Goal: Transaction & Acquisition: Purchase product/service

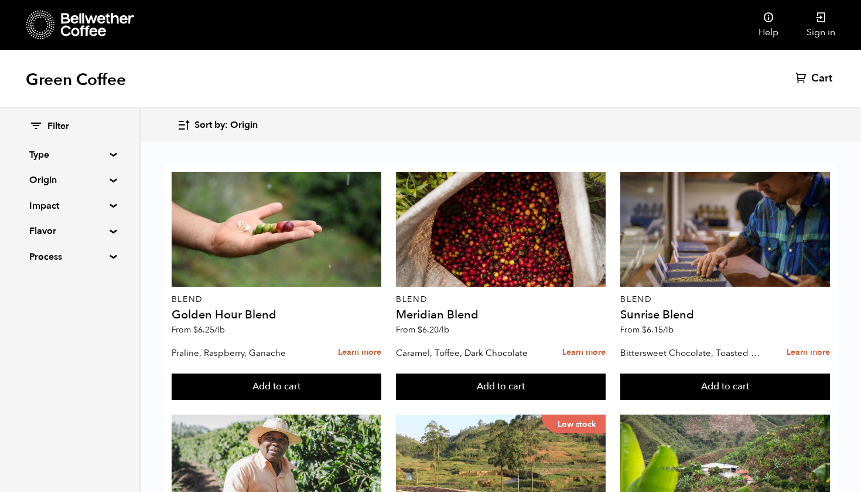
click at [59, 225] on summary "Flavor" at bounding box center [69, 231] width 81 height 14
click at [53, 253] on span "Chocolate" at bounding box center [78, 254] width 64 height 13
click at [0, 0] on input "Chocolate" at bounding box center [0, 0] width 0 height 0
checkbox input "true"
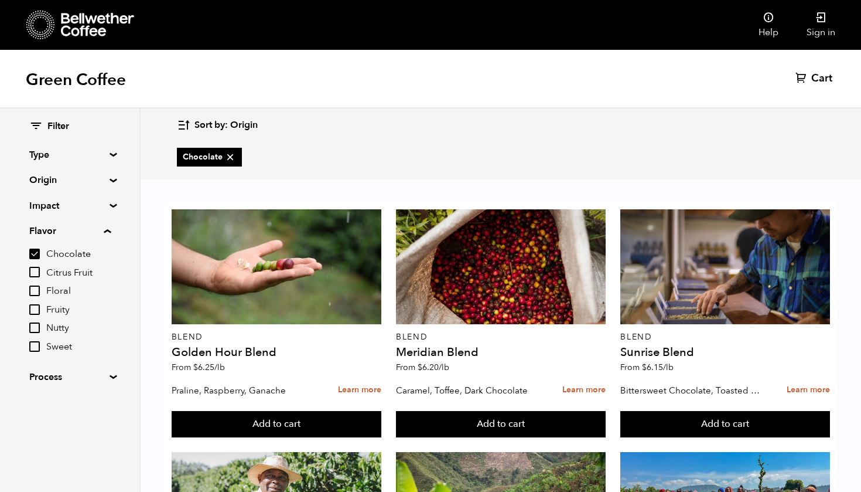
click at [35, 322] on input "Nutty" at bounding box center [34, 327] width 11 height 11
checkbox input "true"
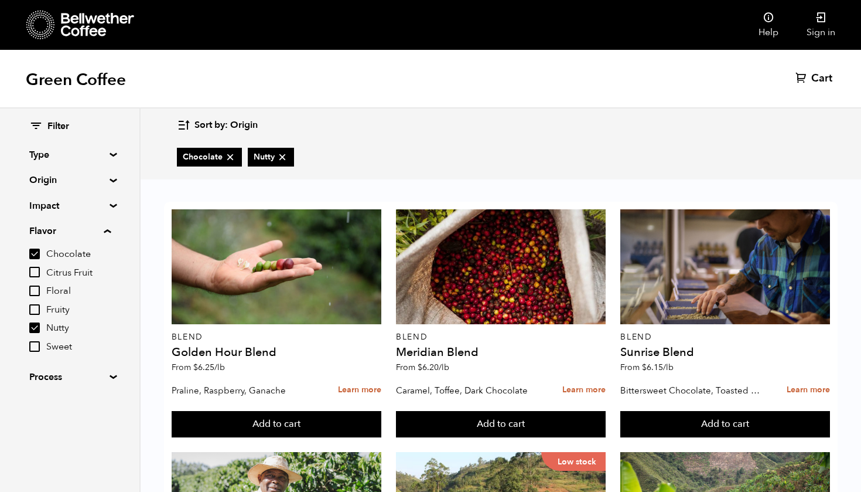
click at [66, 377] on summary "Process" at bounding box center [69, 377] width 81 height 14
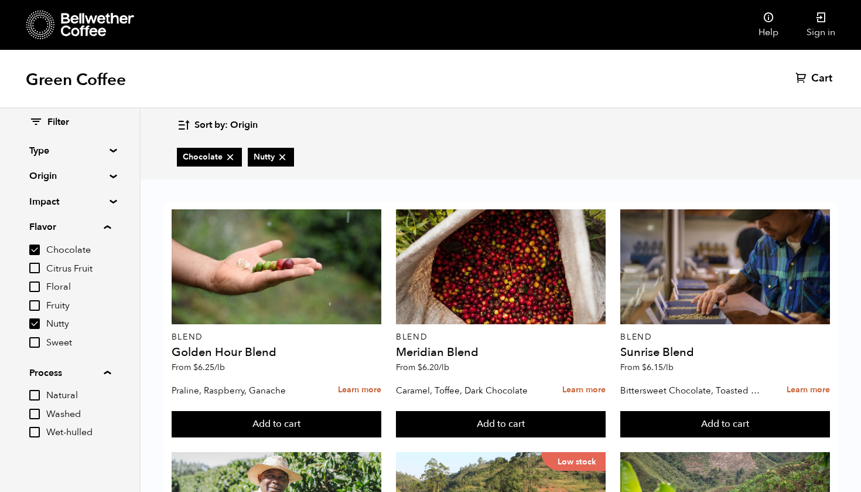
scroll to position [4, 0]
click at [33, 409] on input "Washed" at bounding box center [34, 414] width 11 height 11
checkbox input "true"
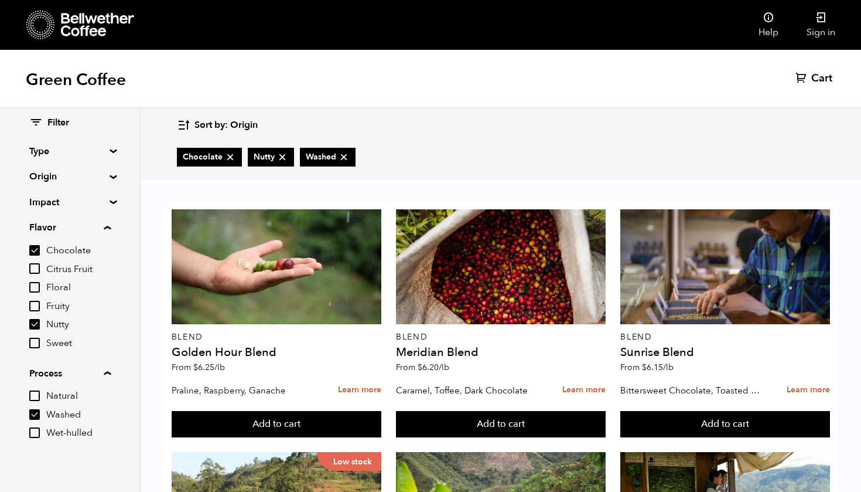
scroll to position [43, 0]
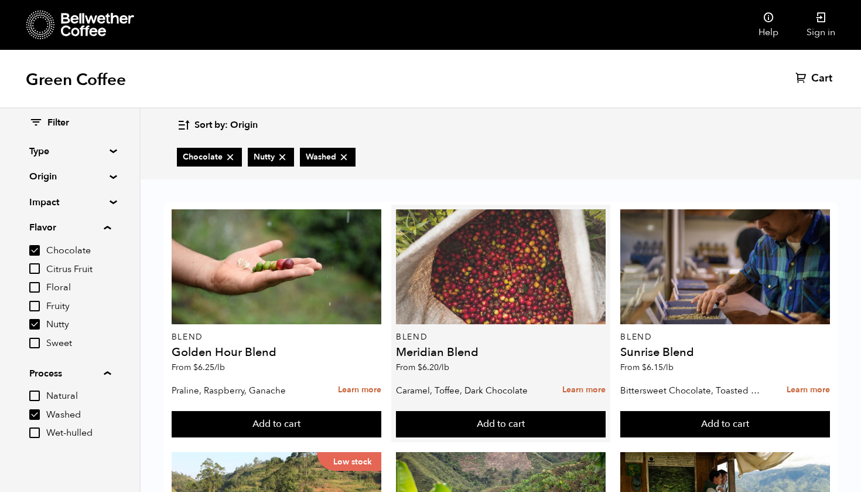
click at [544, 214] on div at bounding box center [501, 266] width 210 height 115
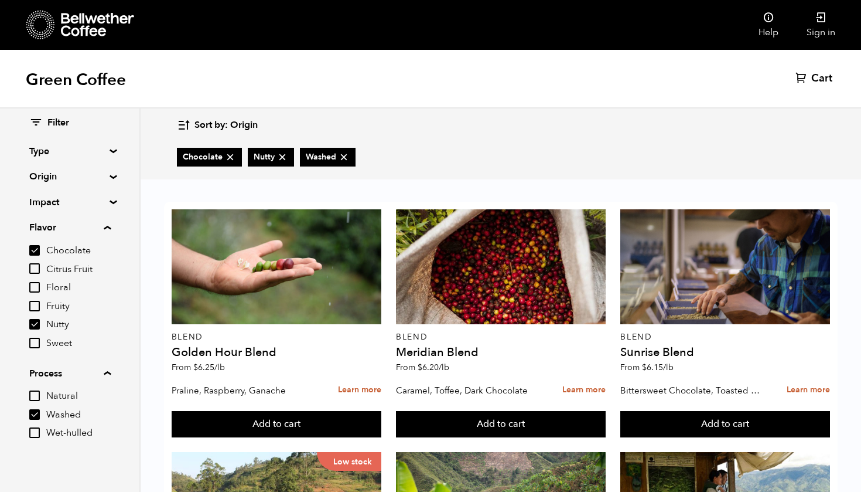
scroll to position [691, 0]
click at [73, 148] on summary "Type" at bounding box center [69, 151] width 81 height 14
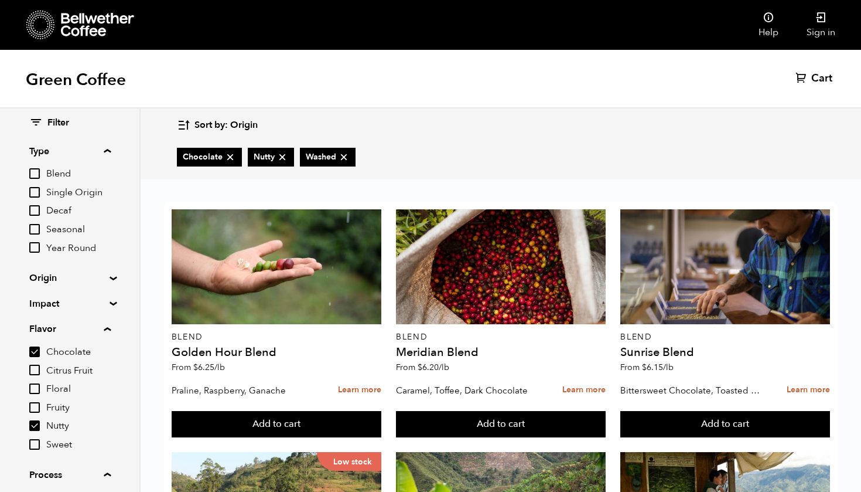
click at [73, 148] on summary "Type" at bounding box center [69, 151] width 81 height 14
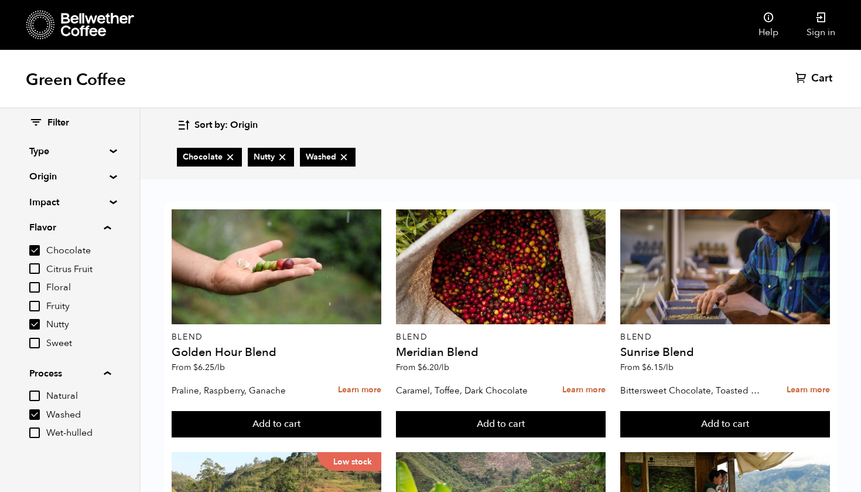
click at [63, 176] on summary "Origin" at bounding box center [69, 176] width 81 height 14
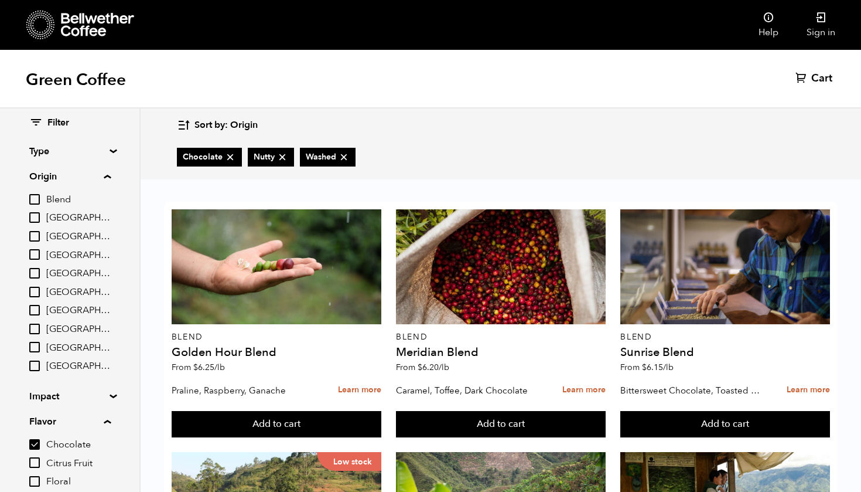
click at [63, 176] on summary "Origin" at bounding box center [69, 176] width 81 height 14
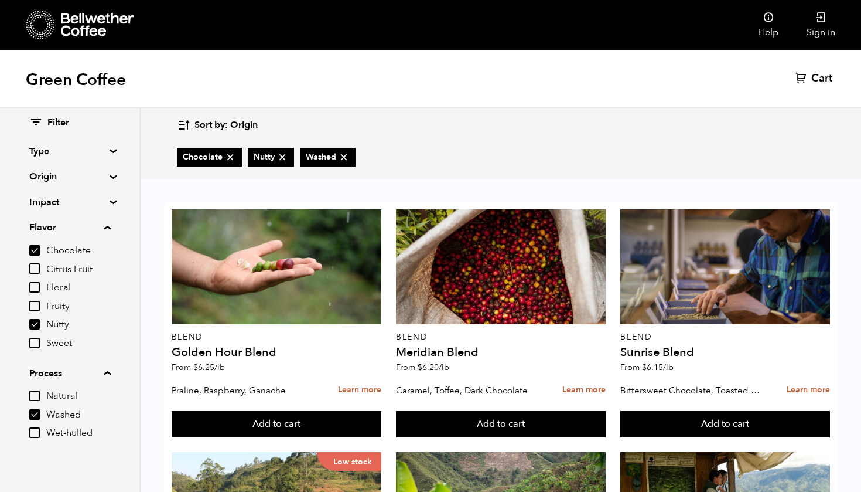
click at [70, 224] on summary "Flavor" at bounding box center [69, 227] width 81 height 14
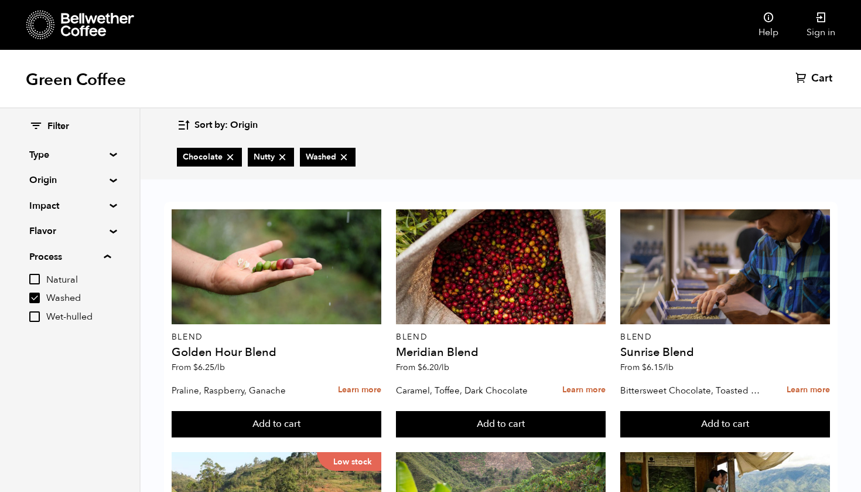
scroll to position [0, 0]
click at [67, 210] on summary "Impact" at bounding box center [69, 206] width 81 height 14
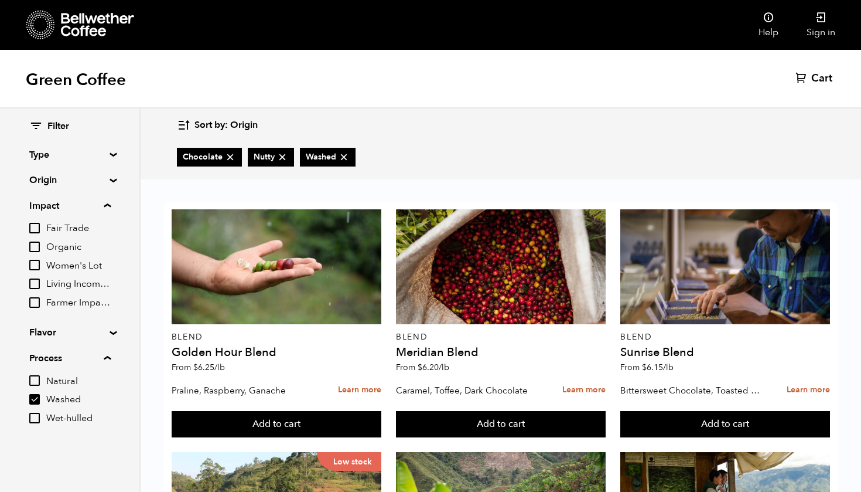
click at [70, 206] on summary "Impact" at bounding box center [69, 206] width 81 height 14
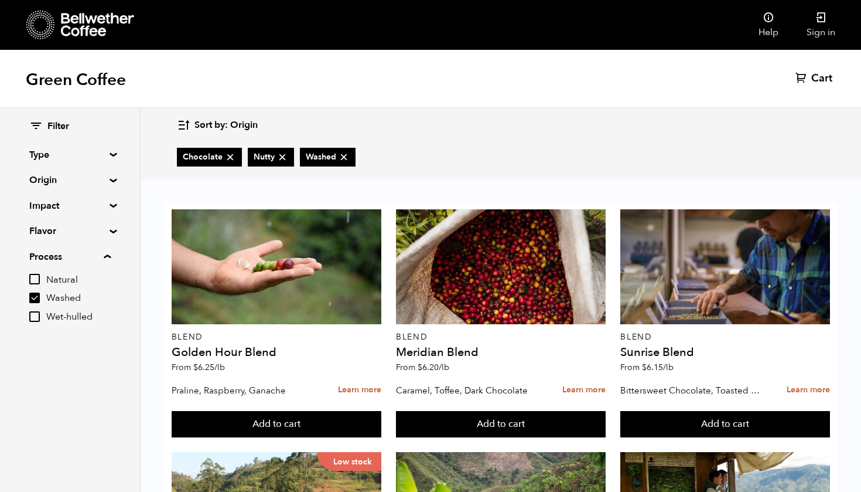
click at [70, 254] on summary "Process" at bounding box center [69, 257] width 81 height 14
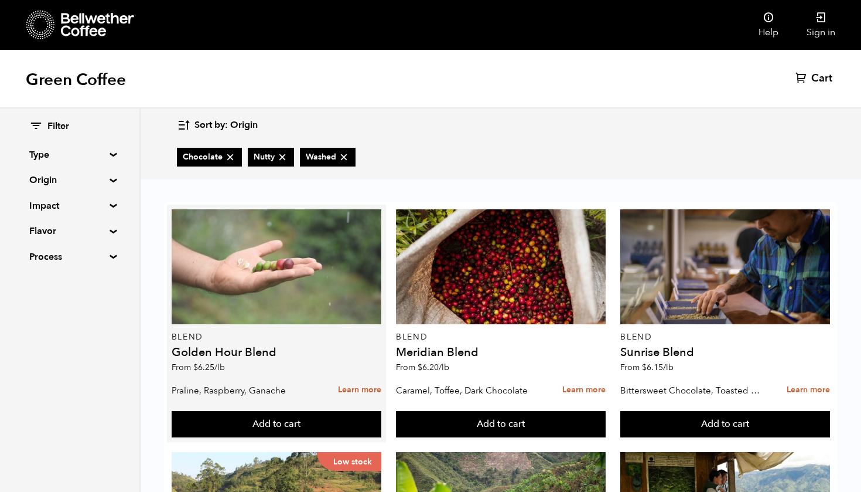
click at [302, 258] on div at bounding box center [277, 266] width 210 height 115
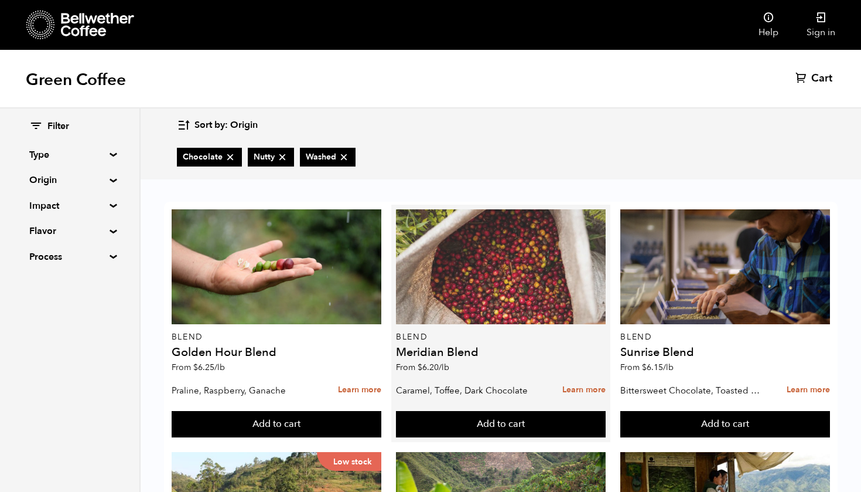
click at [468, 247] on div at bounding box center [501, 266] width 210 height 115
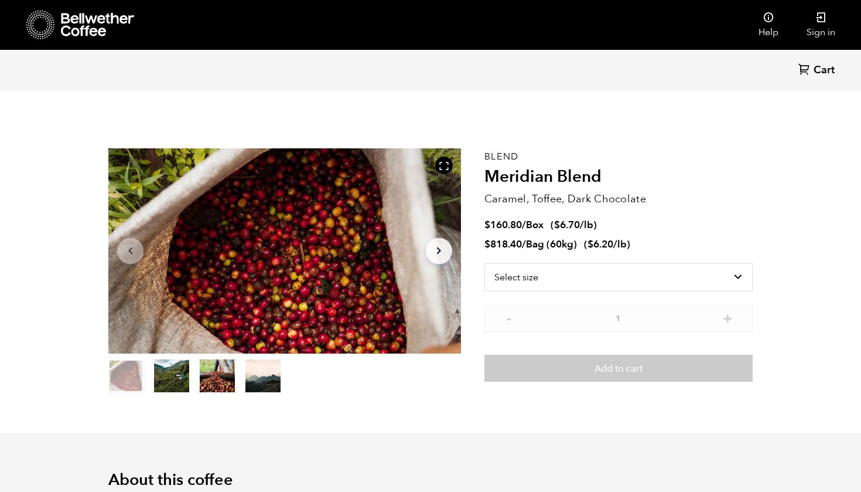
scroll to position [510, 624]
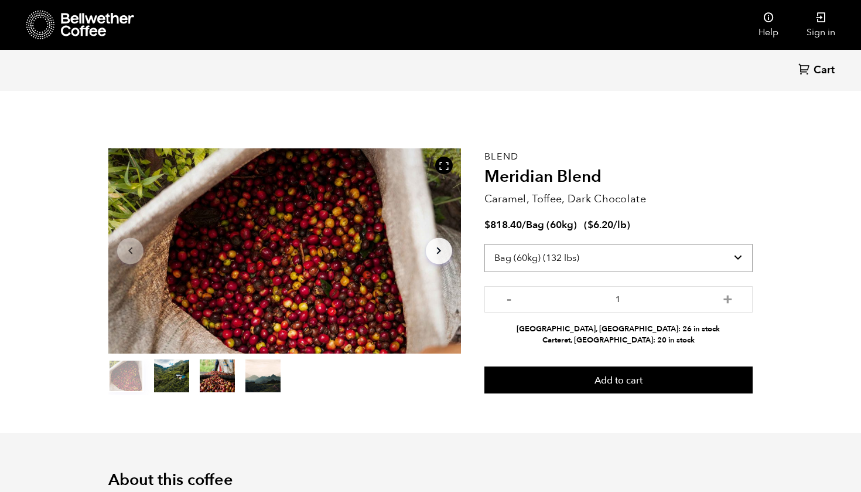
select select "box"
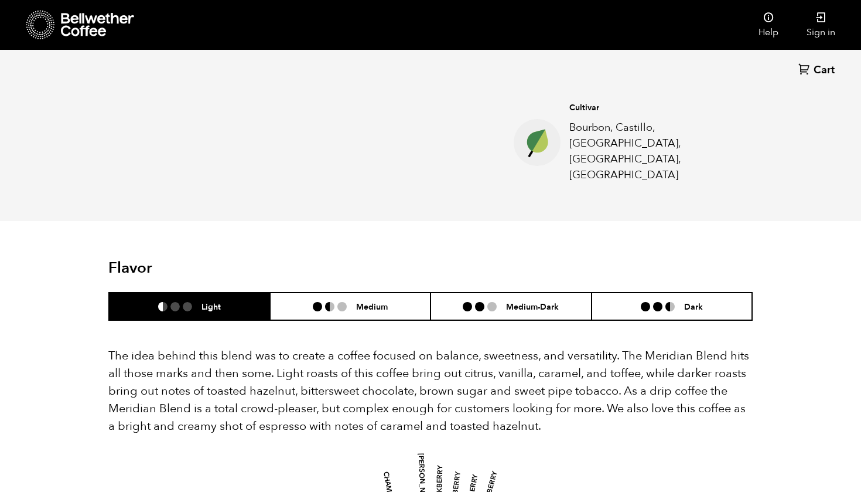
scroll to position [535, 0]
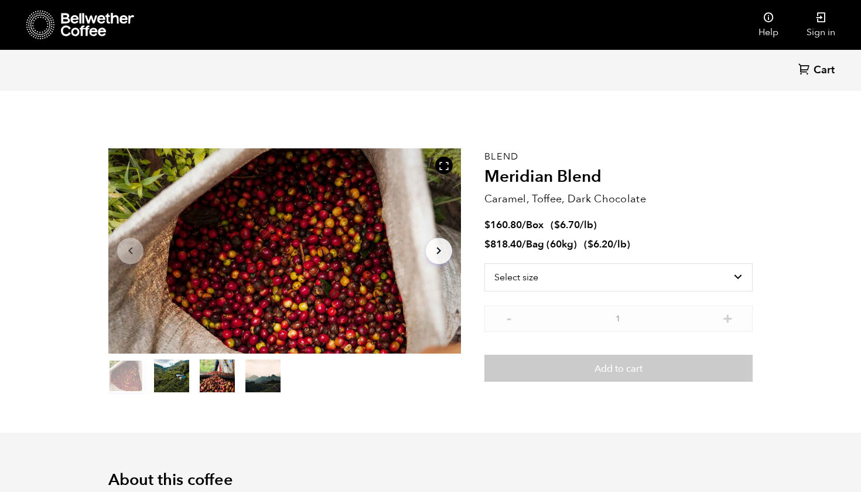
scroll to position [510, 624]
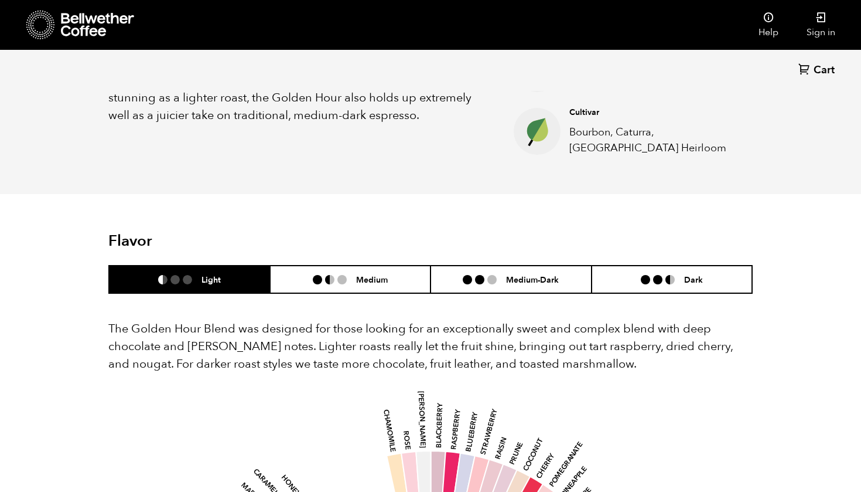
scroll to position [529, 0]
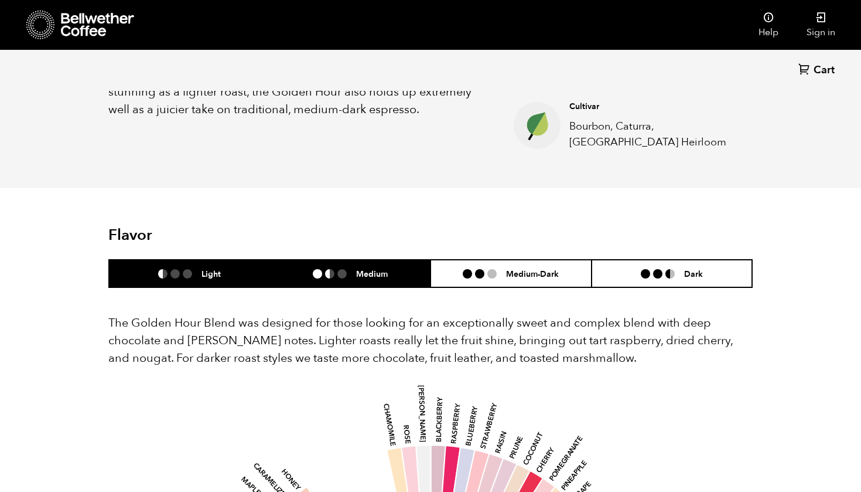
click at [329, 262] on li "Medium" at bounding box center [350, 274] width 161 height 28
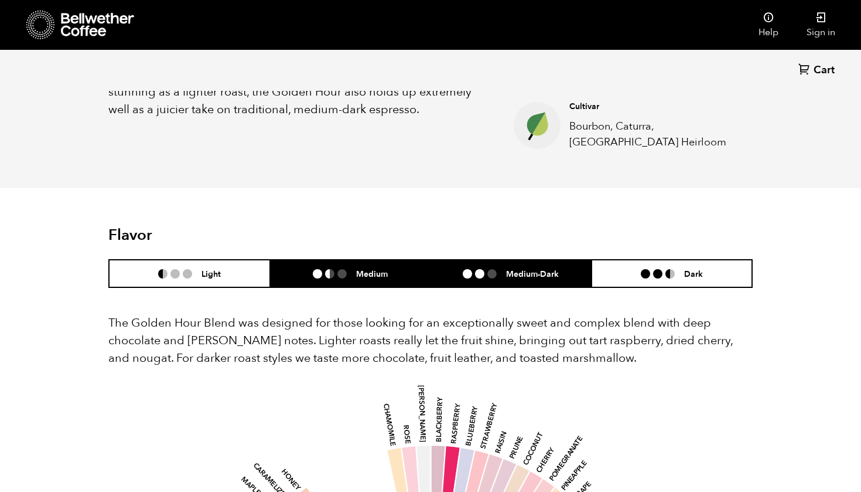
click at [489, 274] on li at bounding box center [491, 273] width 9 height 9
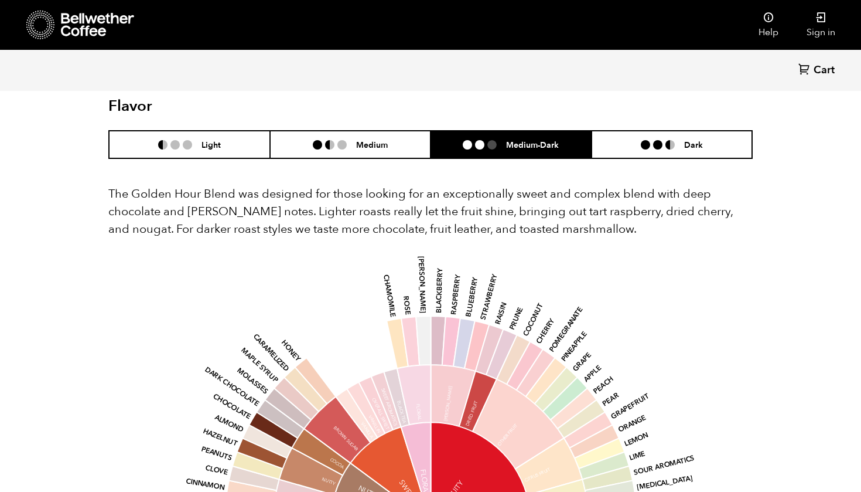
scroll to position [692, 0]
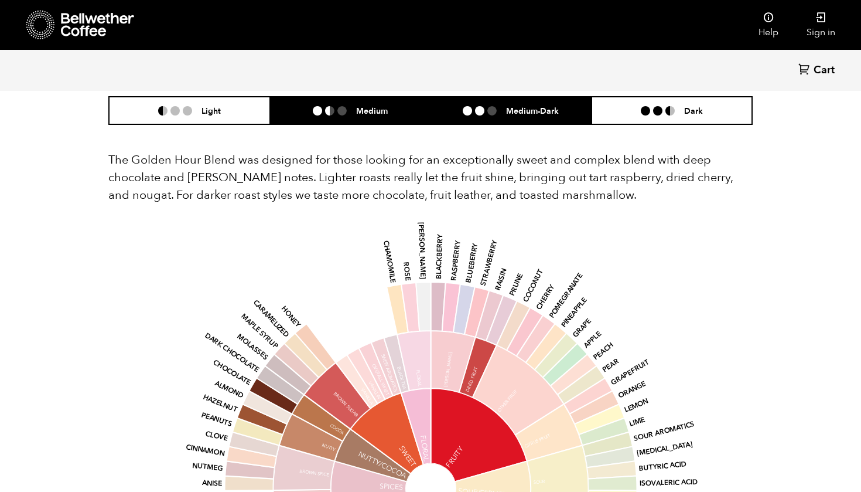
click at [385, 107] on h6 "Medium" at bounding box center [372, 110] width 32 height 10
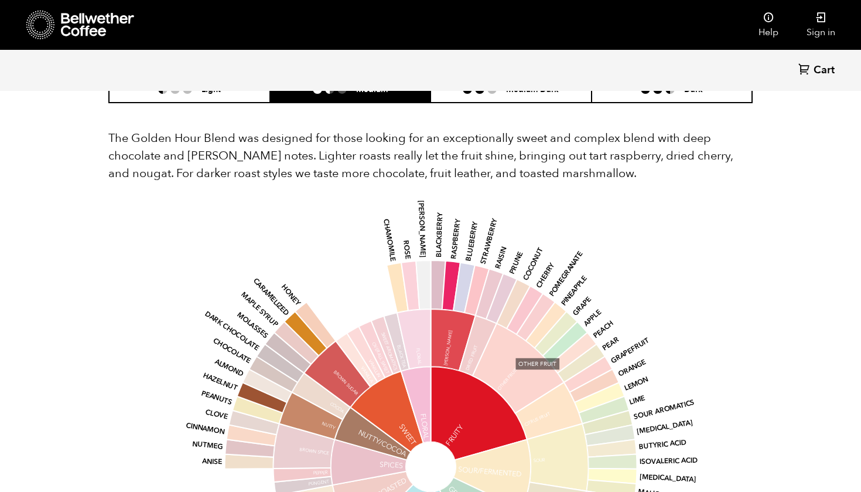
scroll to position [712, 0]
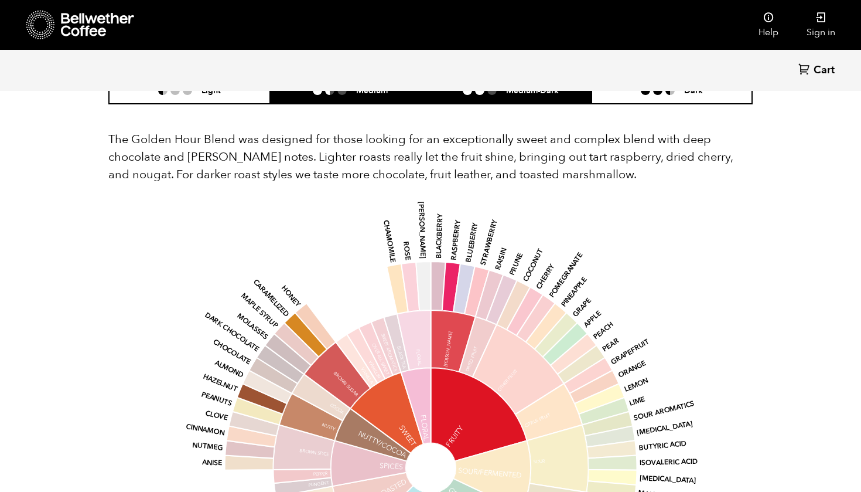
click at [504, 95] on li "Medium-Dark" at bounding box center [511, 90] width 161 height 28
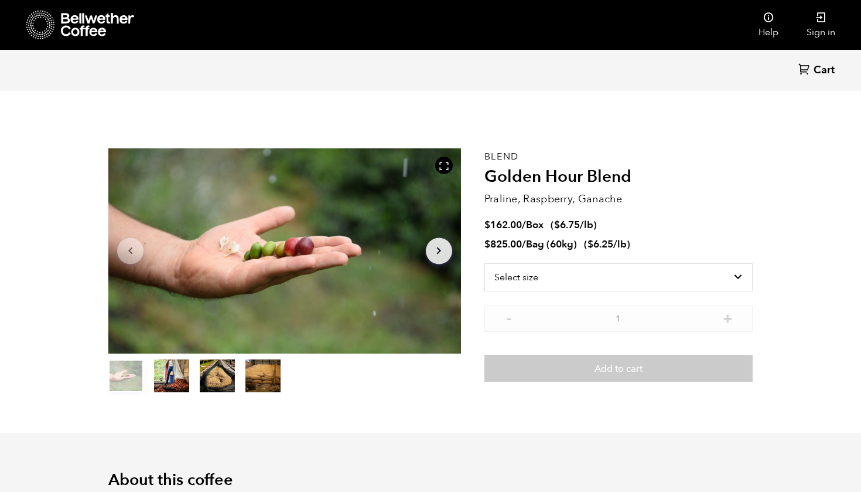
scroll to position [0, 0]
